Goal: Check status: Check status

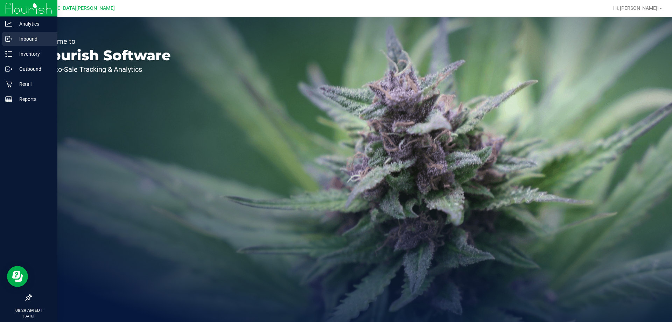
click at [33, 39] on p "Inbound" at bounding box center [33, 39] width 42 height 8
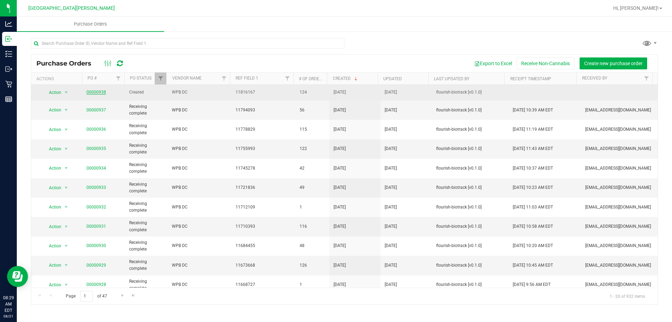
click at [95, 91] on link "00000938" at bounding box center [97, 92] width 20 height 5
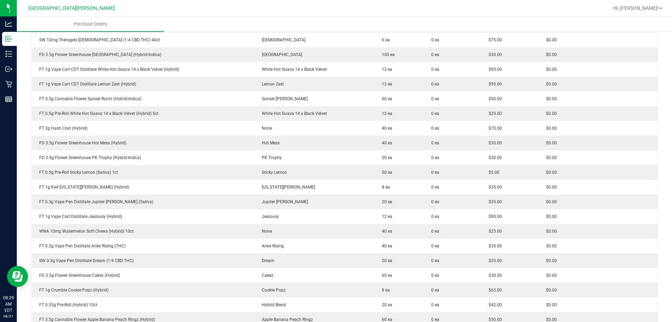
scroll to position [455, 0]
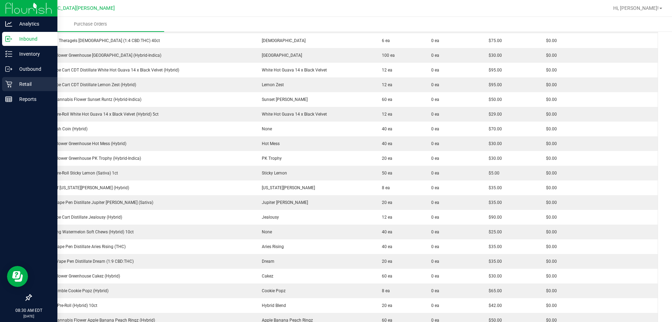
click at [19, 86] on p "Retail" at bounding box center [33, 84] width 42 height 8
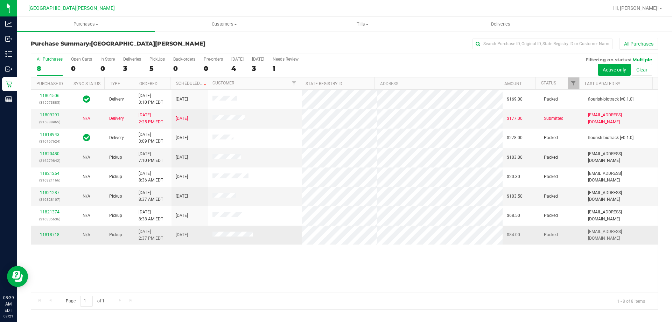
click at [50, 234] on link "11818718" at bounding box center [50, 234] width 20 height 5
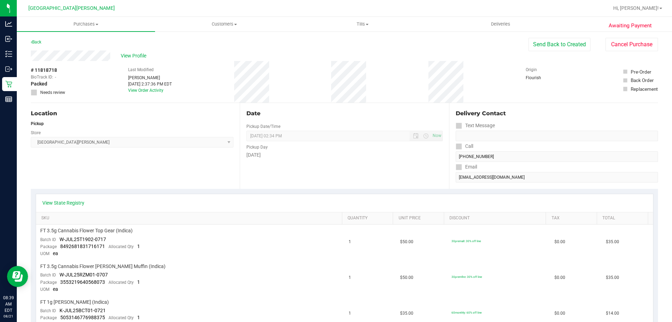
scroll to position [35, 0]
